Goal: Information Seeking & Learning: Learn about a topic

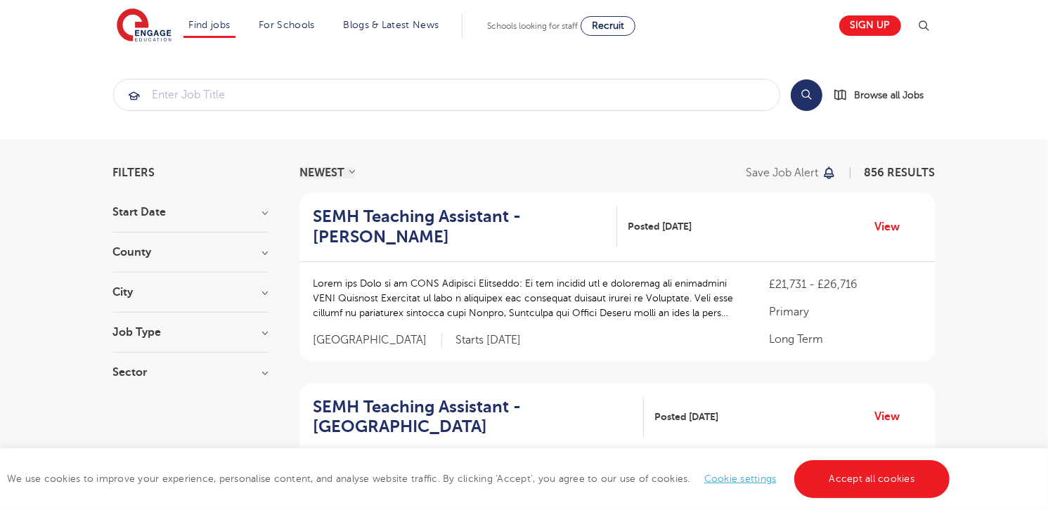
click at [267, 253] on h3 "County" at bounding box center [190, 252] width 155 height 11
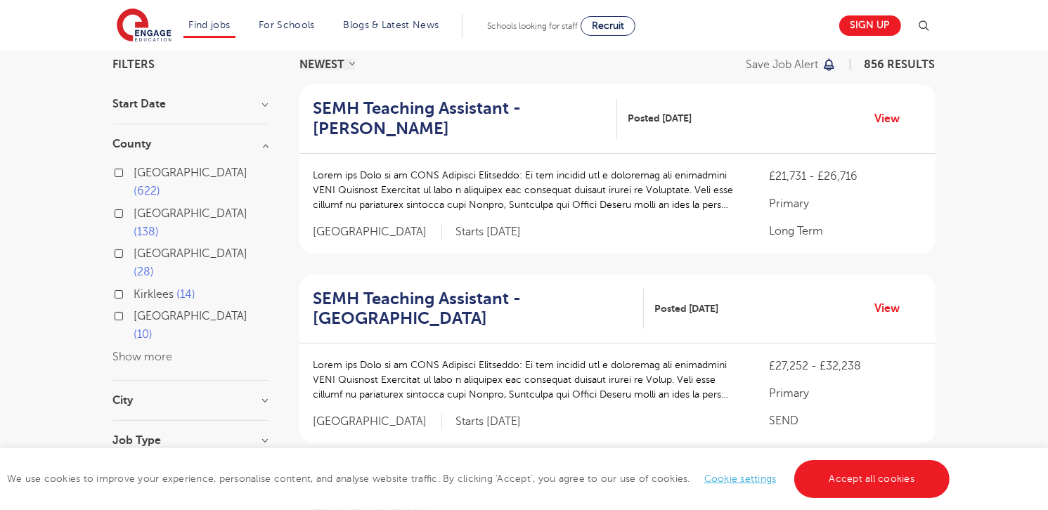
scroll to position [117, 0]
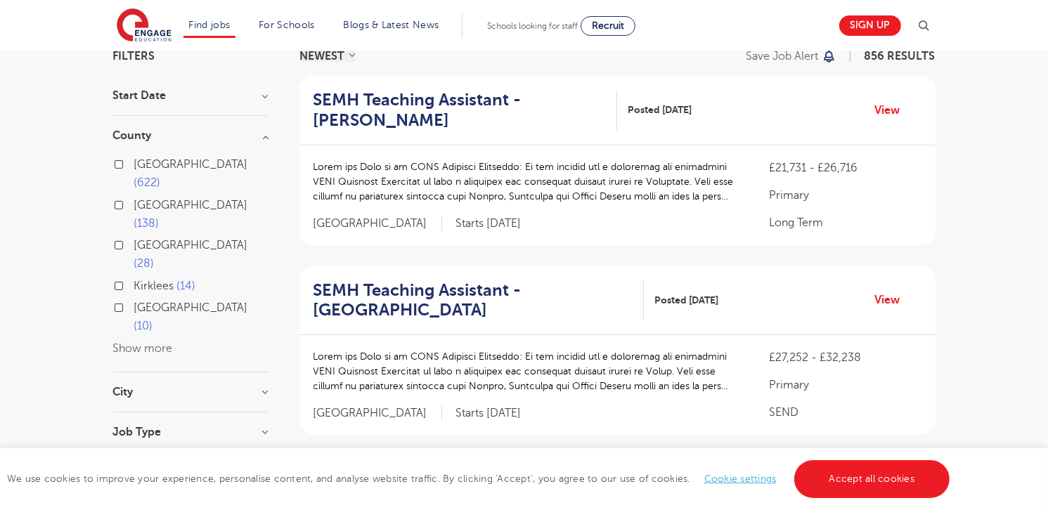
click at [162, 342] on button "Show more" at bounding box center [143, 348] width 60 height 13
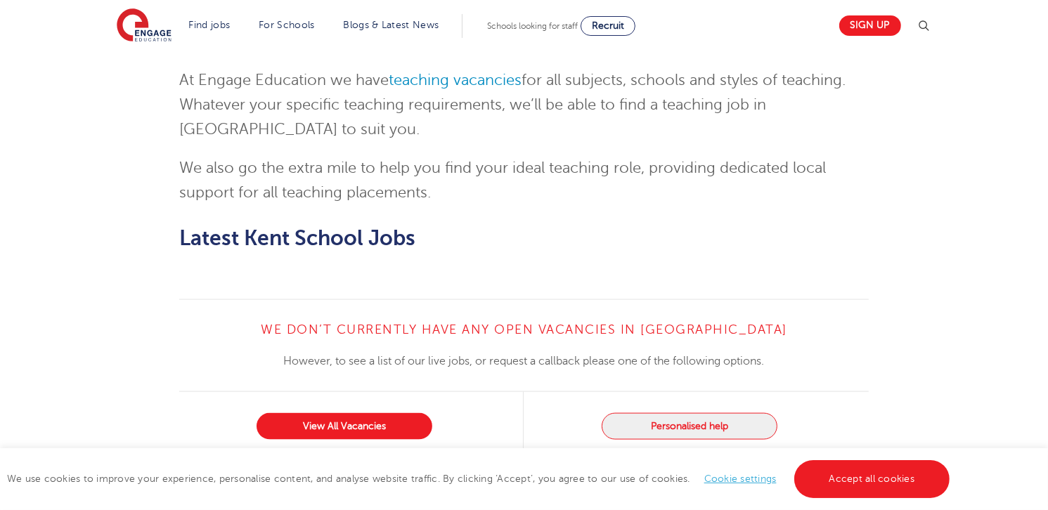
scroll to position [1992, 0]
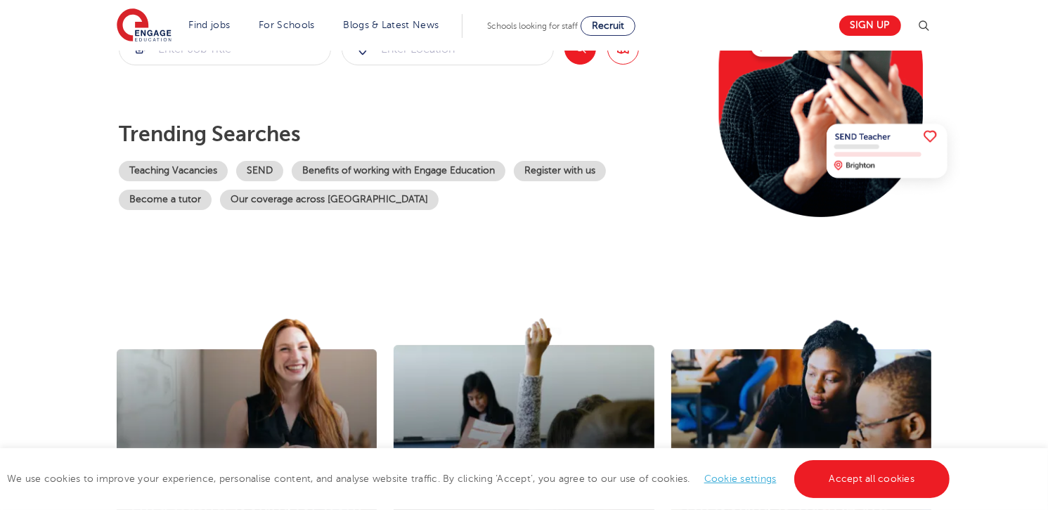
scroll to position [586, 0]
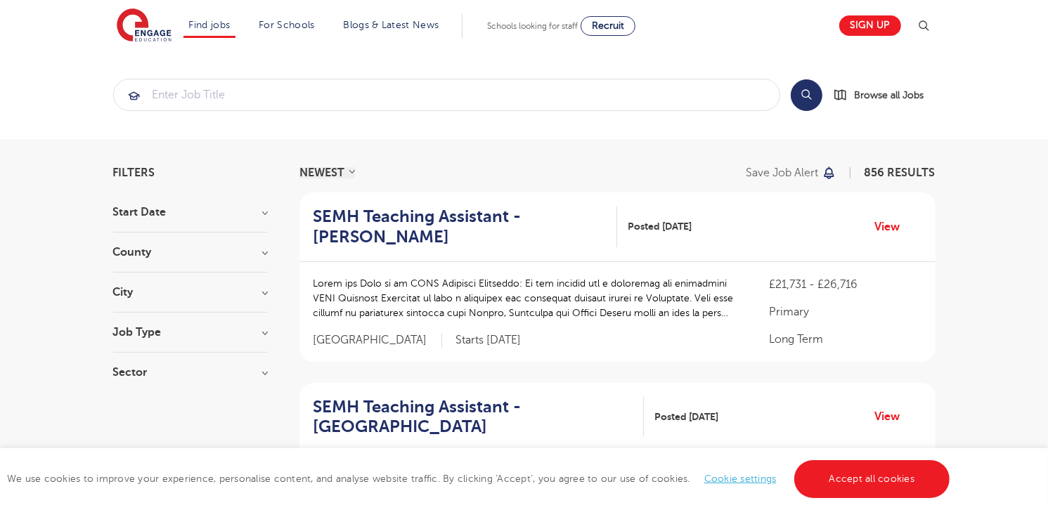
click at [192, 209] on h3 "Start Date" at bounding box center [190, 212] width 155 height 11
click at [214, 213] on h3 "Start Date" at bounding box center [190, 212] width 155 height 11
click at [208, 249] on h3 "County" at bounding box center [190, 252] width 155 height 11
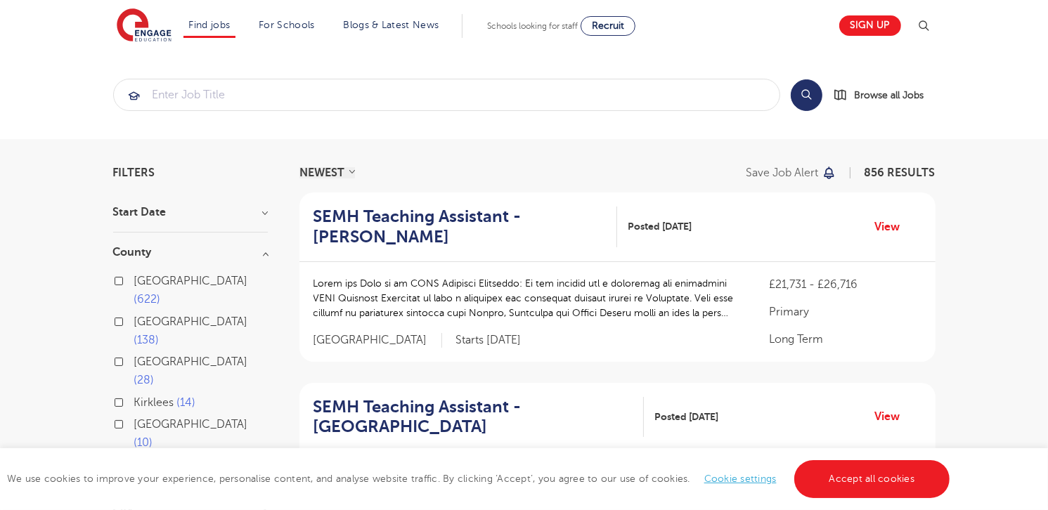
click at [141, 281] on input "London 622" at bounding box center [138, 279] width 9 height 9
checkbox input "true"
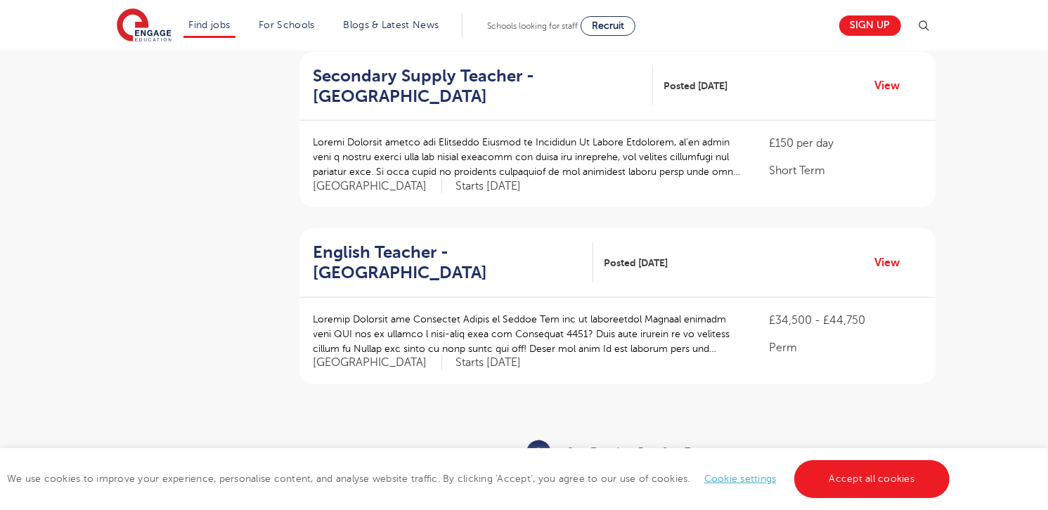
scroll to position [1640, 0]
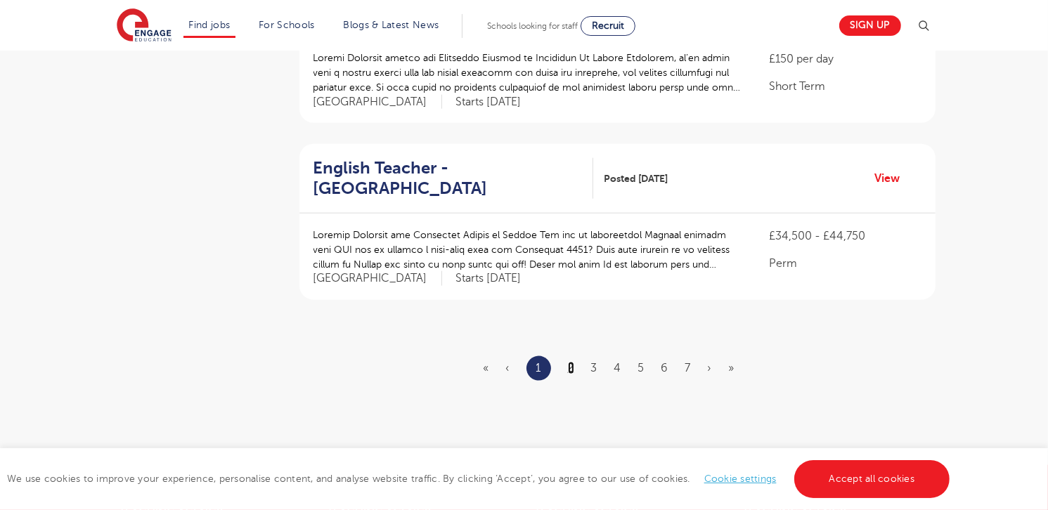
click at [569, 362] on link "2" at bounding box center [571, 368] width 6 height 13
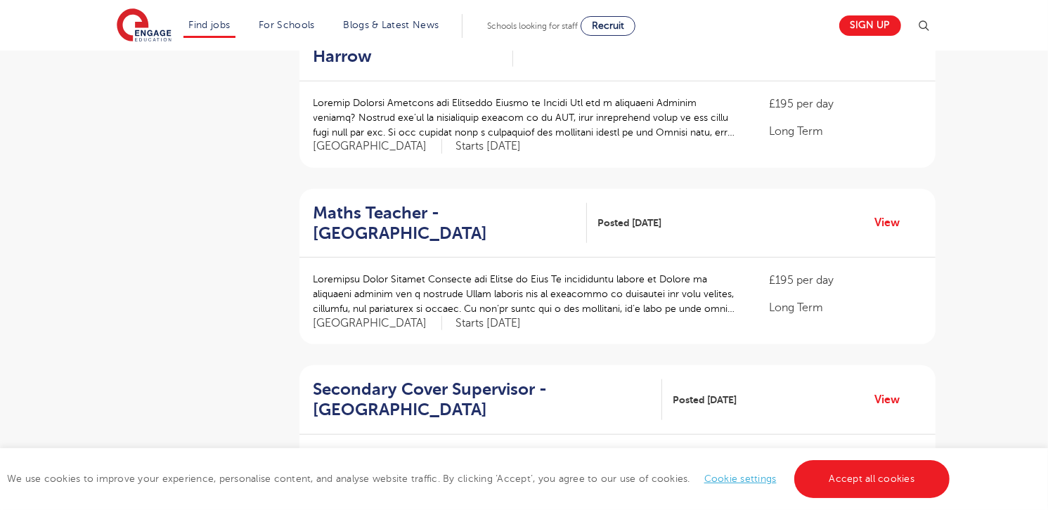
scroll to position [1523, 0]
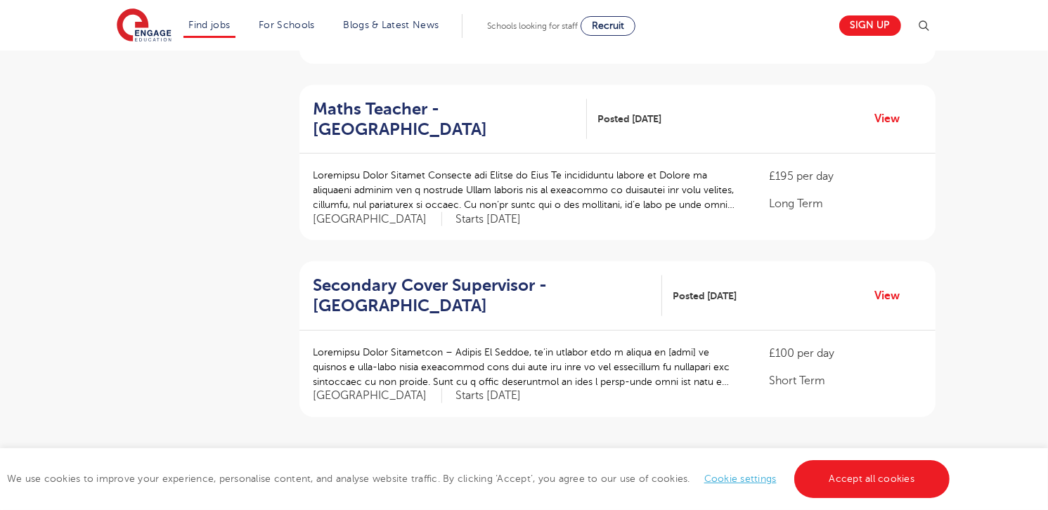
click at [596, 474] on ul "« ‹ 1 2 3 4 5 6 7 › »" at bounding box center [617, 486] width 266 height 25
click at [596, 480] on link "3" at bounding box center [594, 486] width 6 height 13
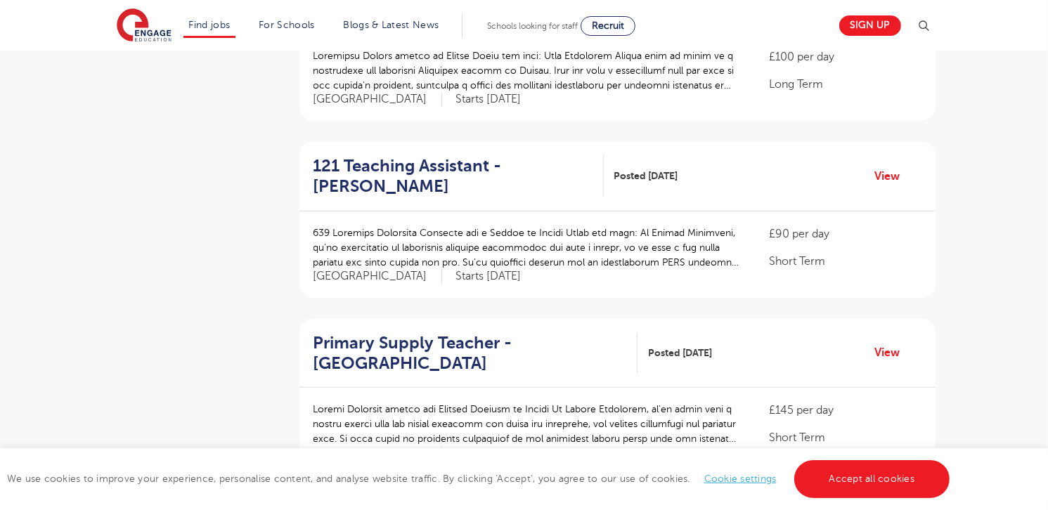
scroll to position [1524, 0]
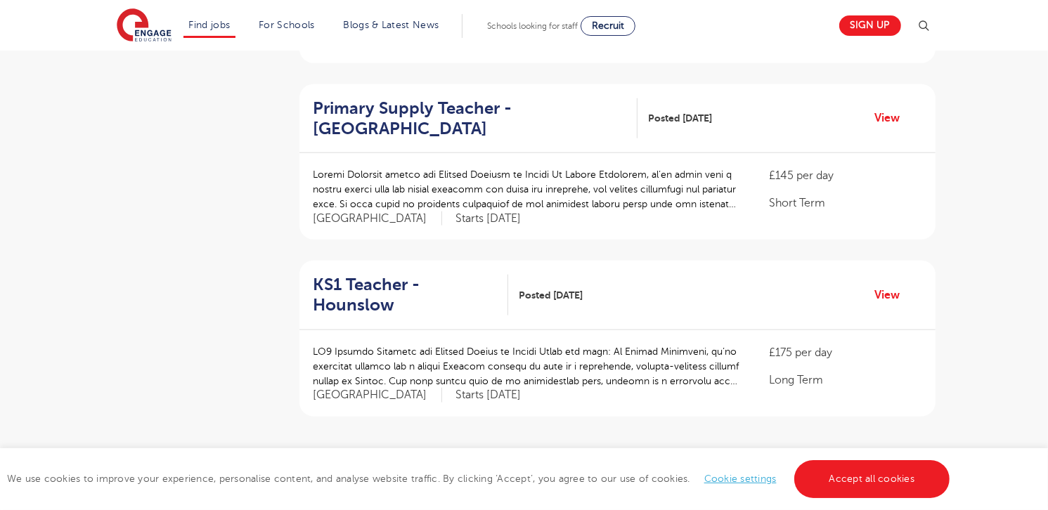
click at [622, 473] on ul "« ‹ 1 2 3 4 5 6 7 › »" at bounding box center [617, 485] width 266 height 25
click at [618, 479] on link "4" at bounding box center [617, 485] width 7 height 13
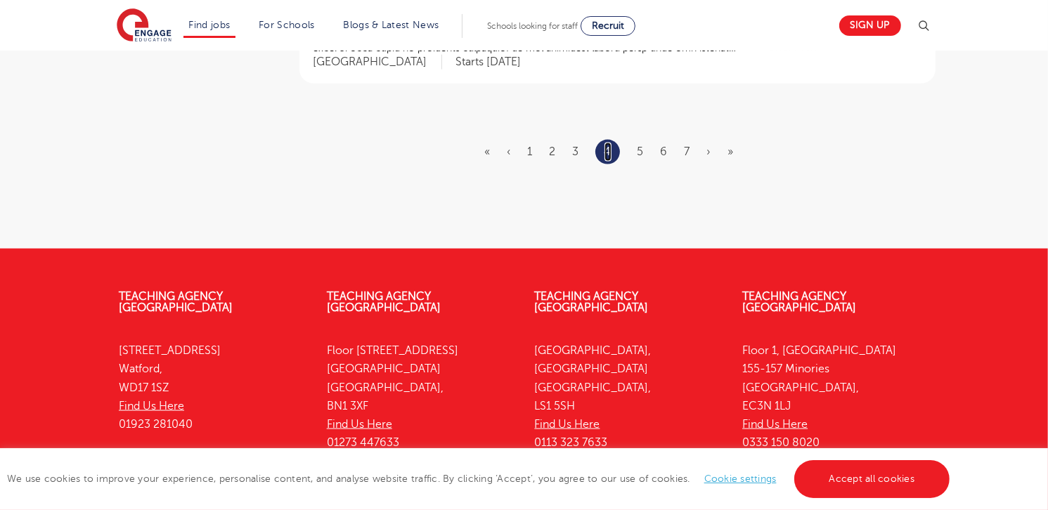
scroll to position [1874, 0]
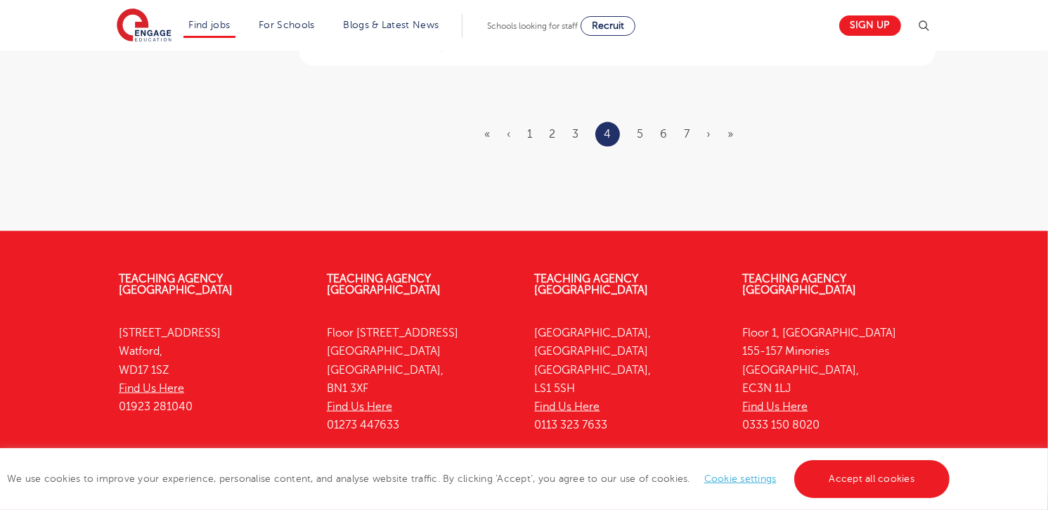
click at [632, 122] on ul "« ‹ 1 2 3 4 5 6 7 › »" at bounding box center [617, 134] width 266 height 25
click at [636, 122] on ul "« ‹ 1 2 3 4 5 6 7 › »" at bounding box center [617, 134] width 266 height 25
click at [637, 122] on ul "« ‹ 1 2 3 4 5 6 7 › »" at bounding box center [617, 134] width 266 height 25
click at [641, 128] on link "5" at bounding box center [640, 134] width 6 height 13
